Goal: Information Seeking & Learning: Learn about a topic

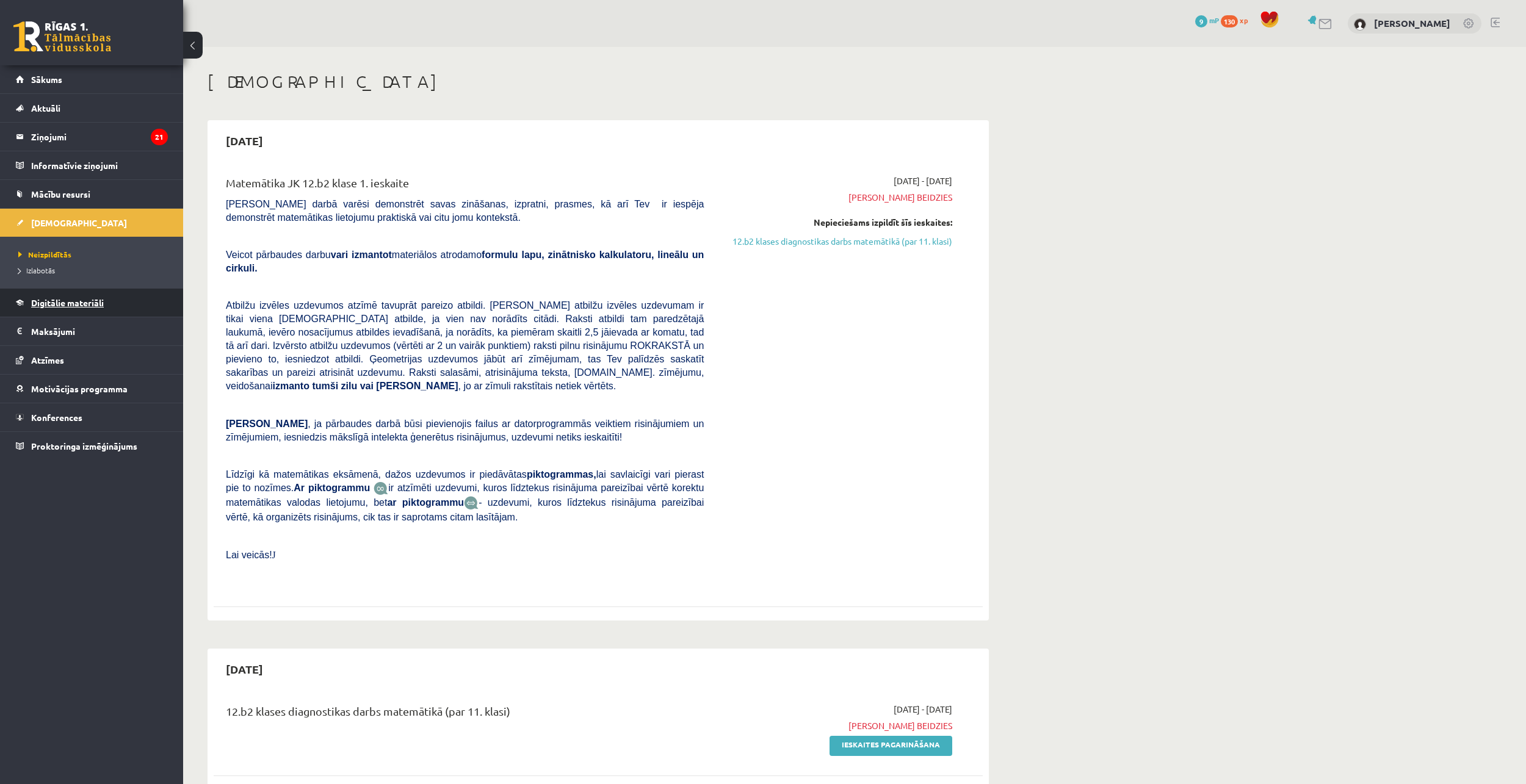
scroll to position [122, 0]
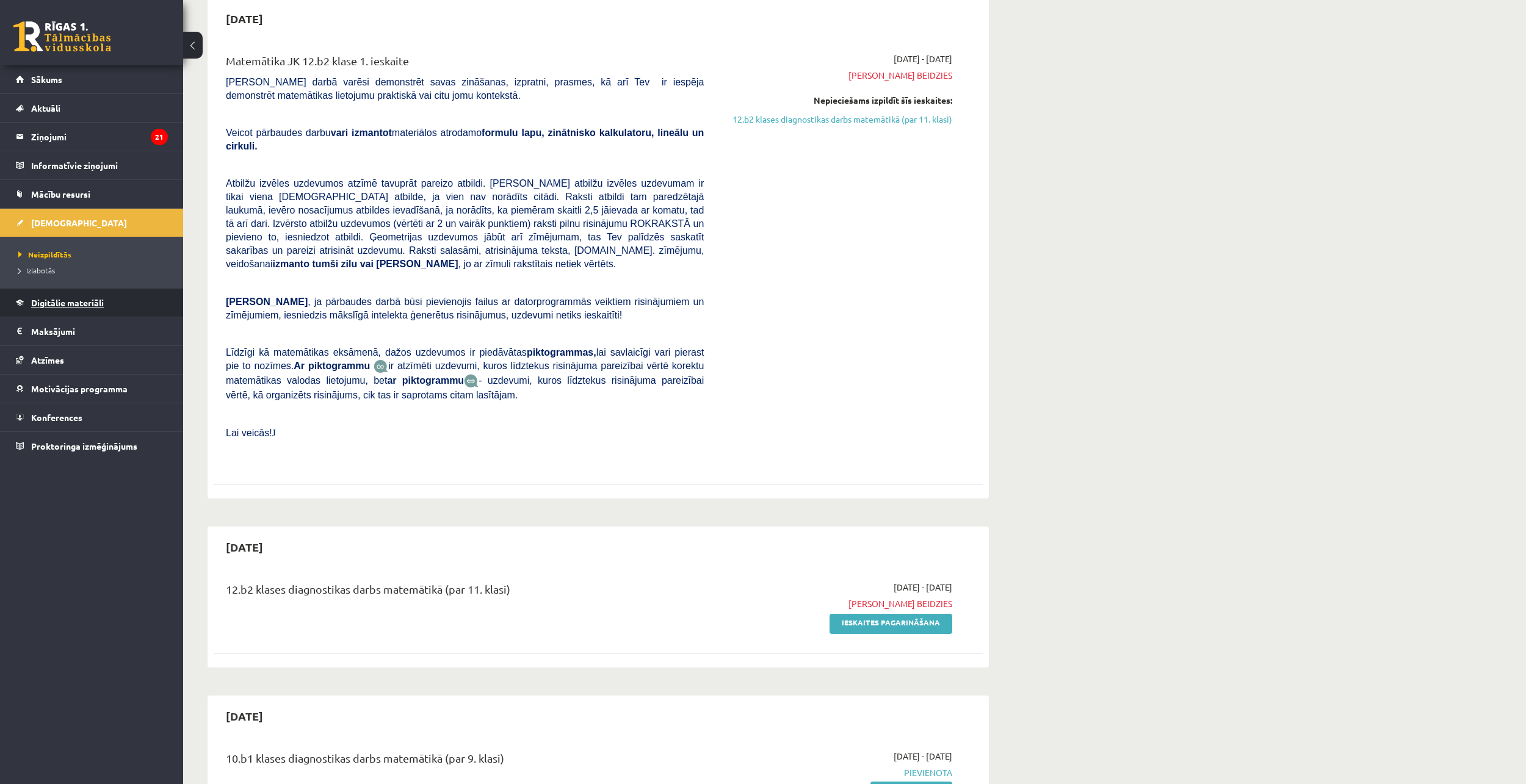
click at [103, 304] on span "Digitālie materiāli" at bounding box center [67, 302] width 73 height 11
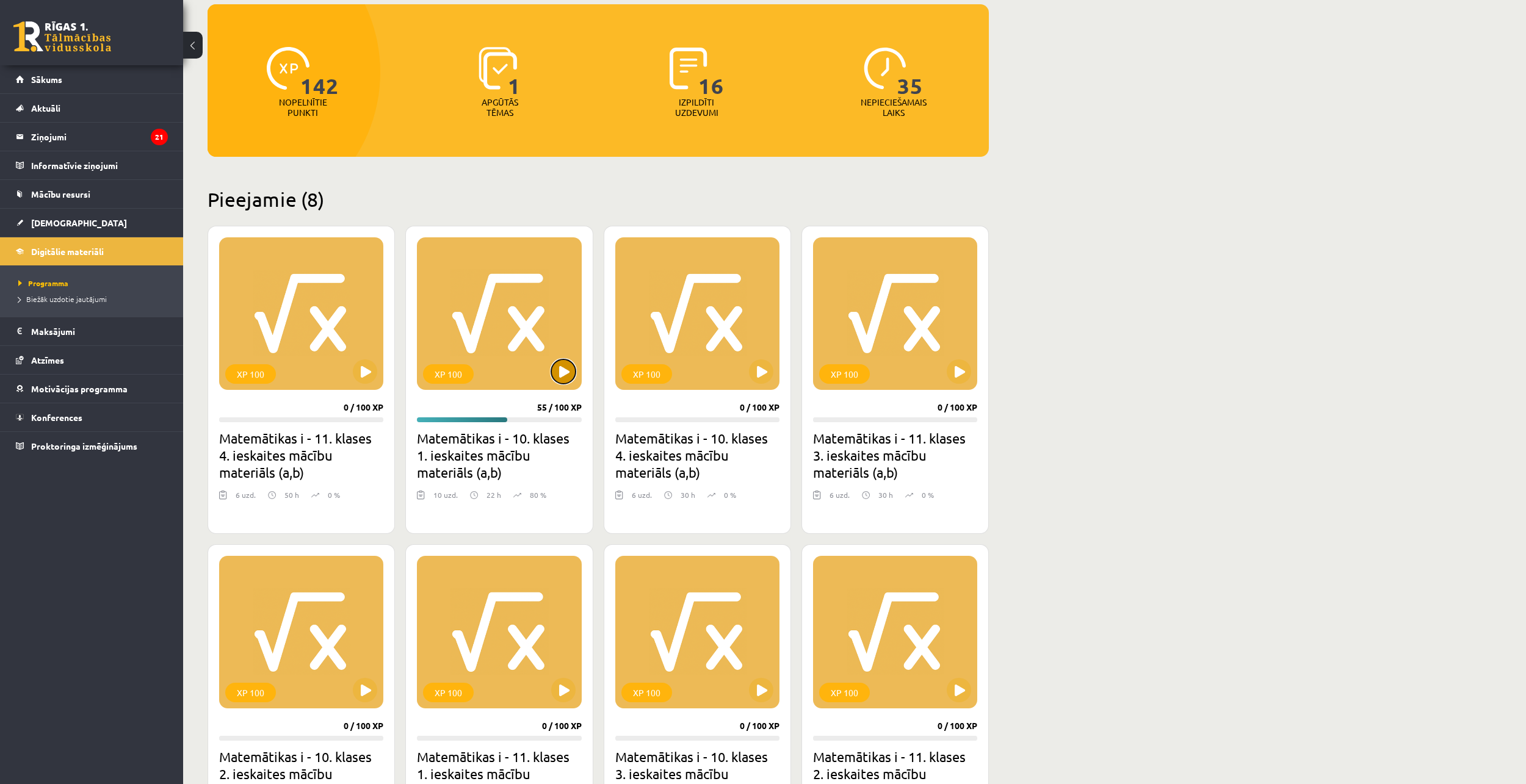
click at [574, 368] on button at bounding box center [562, 371] width 24 height 24
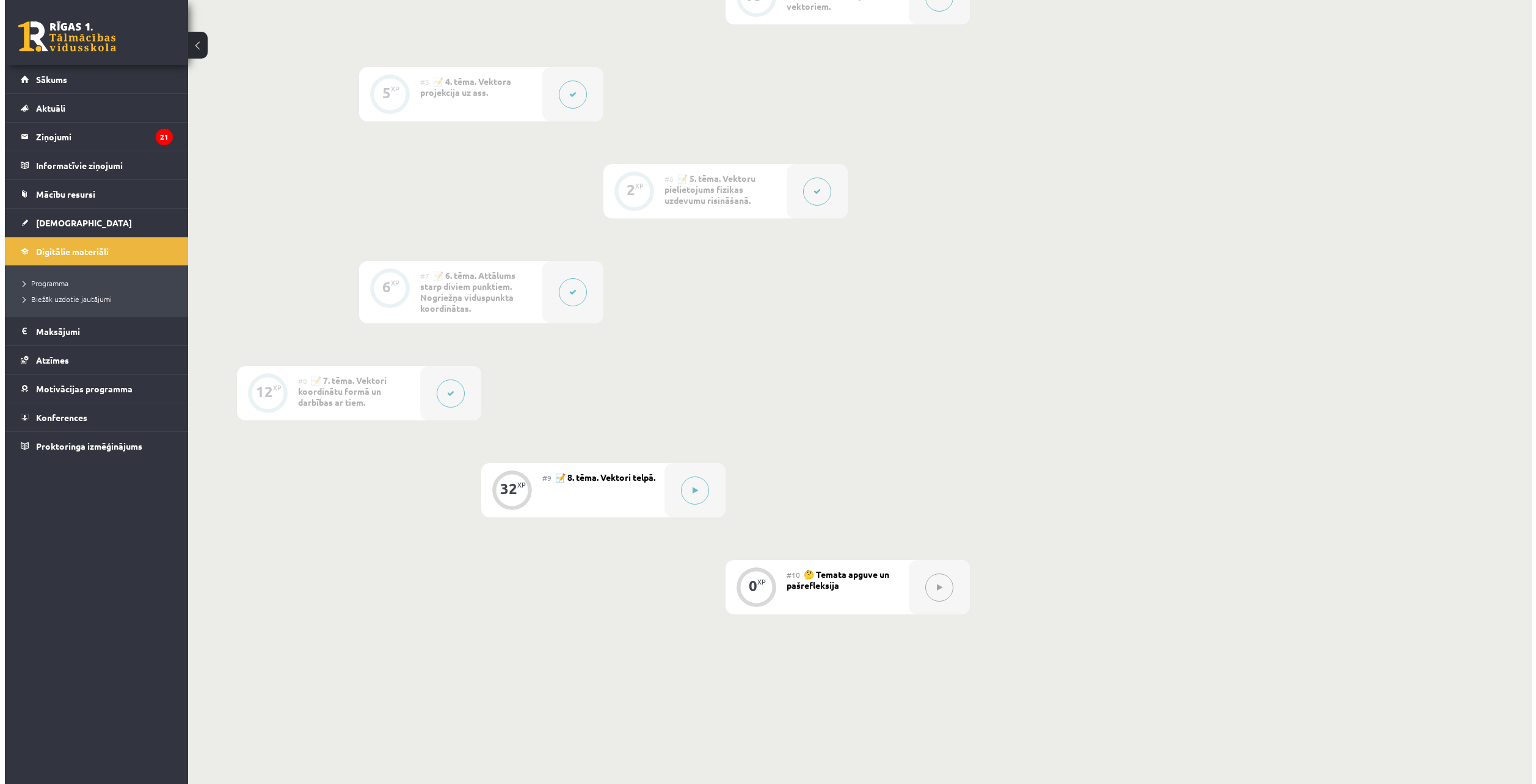
scroll to position [672, 0]
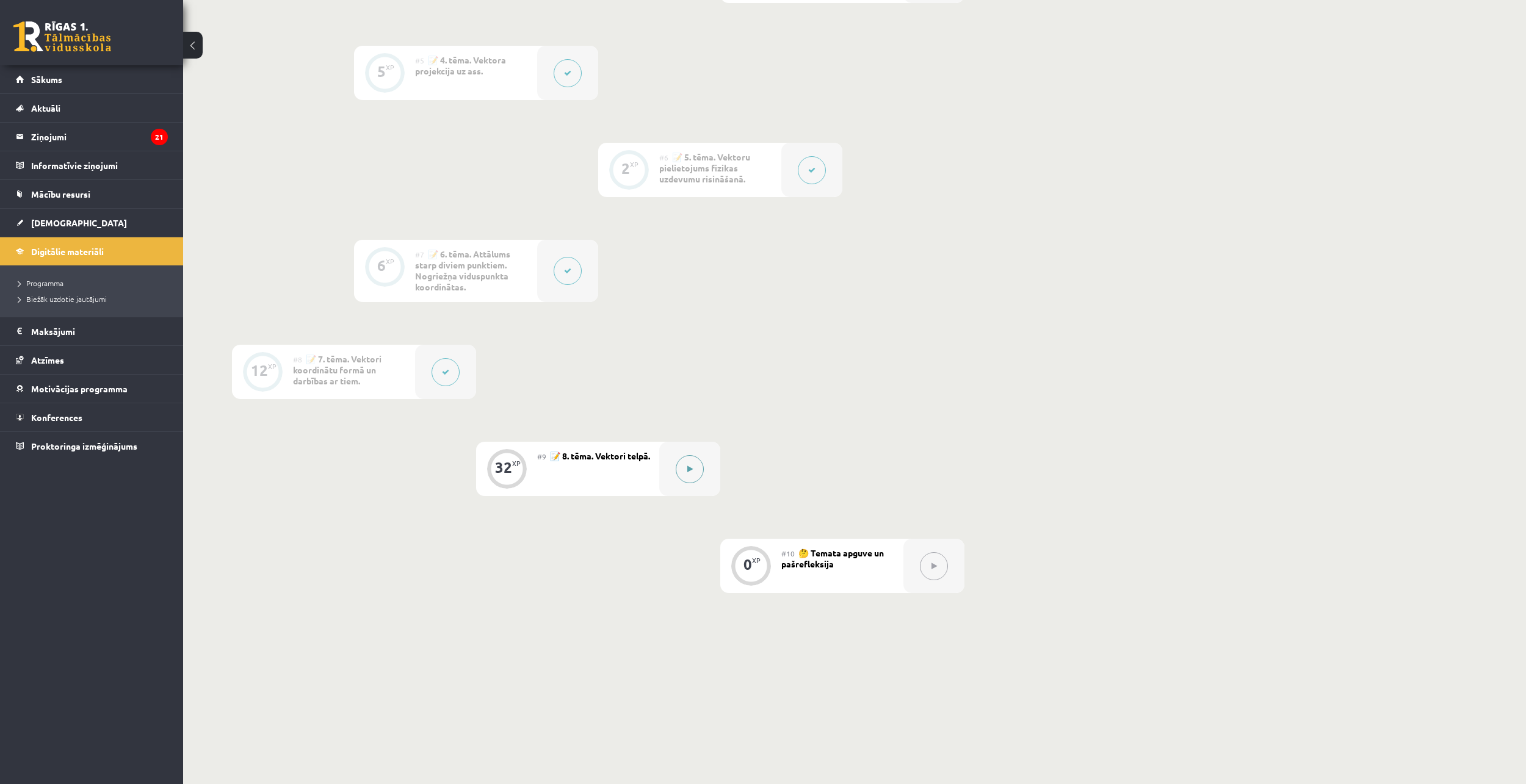
click at [696, 474] on button at bounding box center [689, 469] width 28 height 28
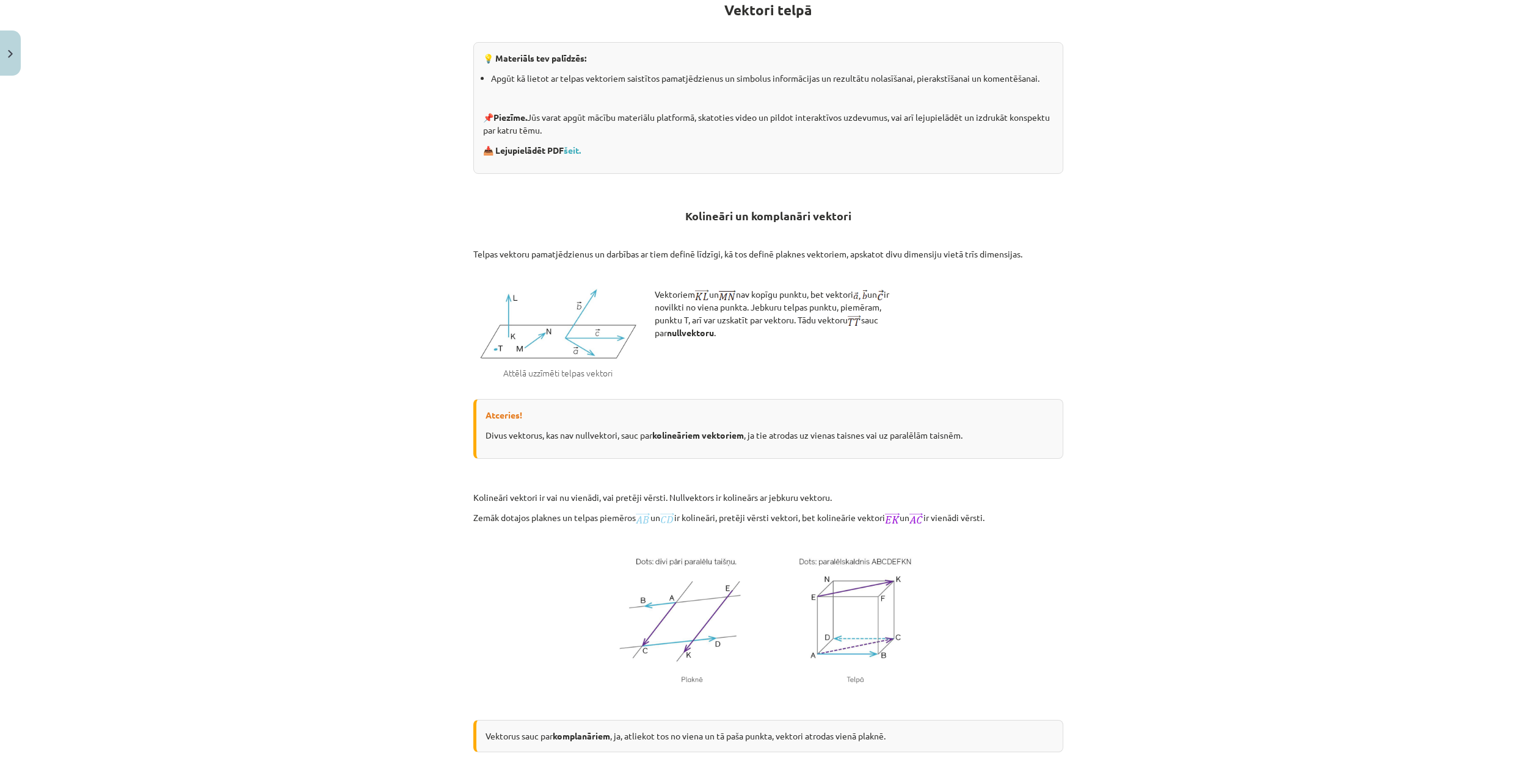
scroll to position [61, 0]
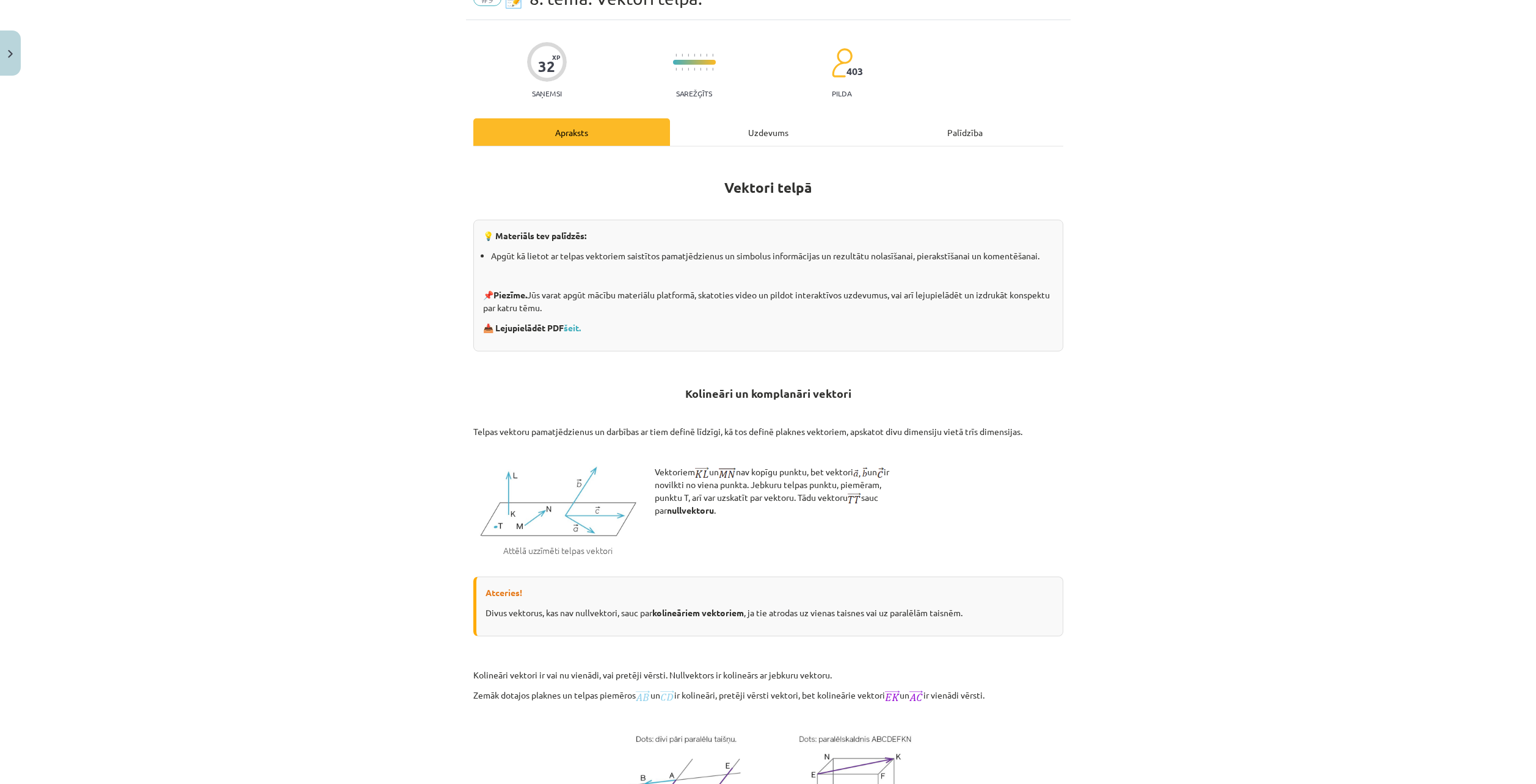
click at [770, 133] on div "Uzdevums" at bounding box center [768, 131] width 197 height 28
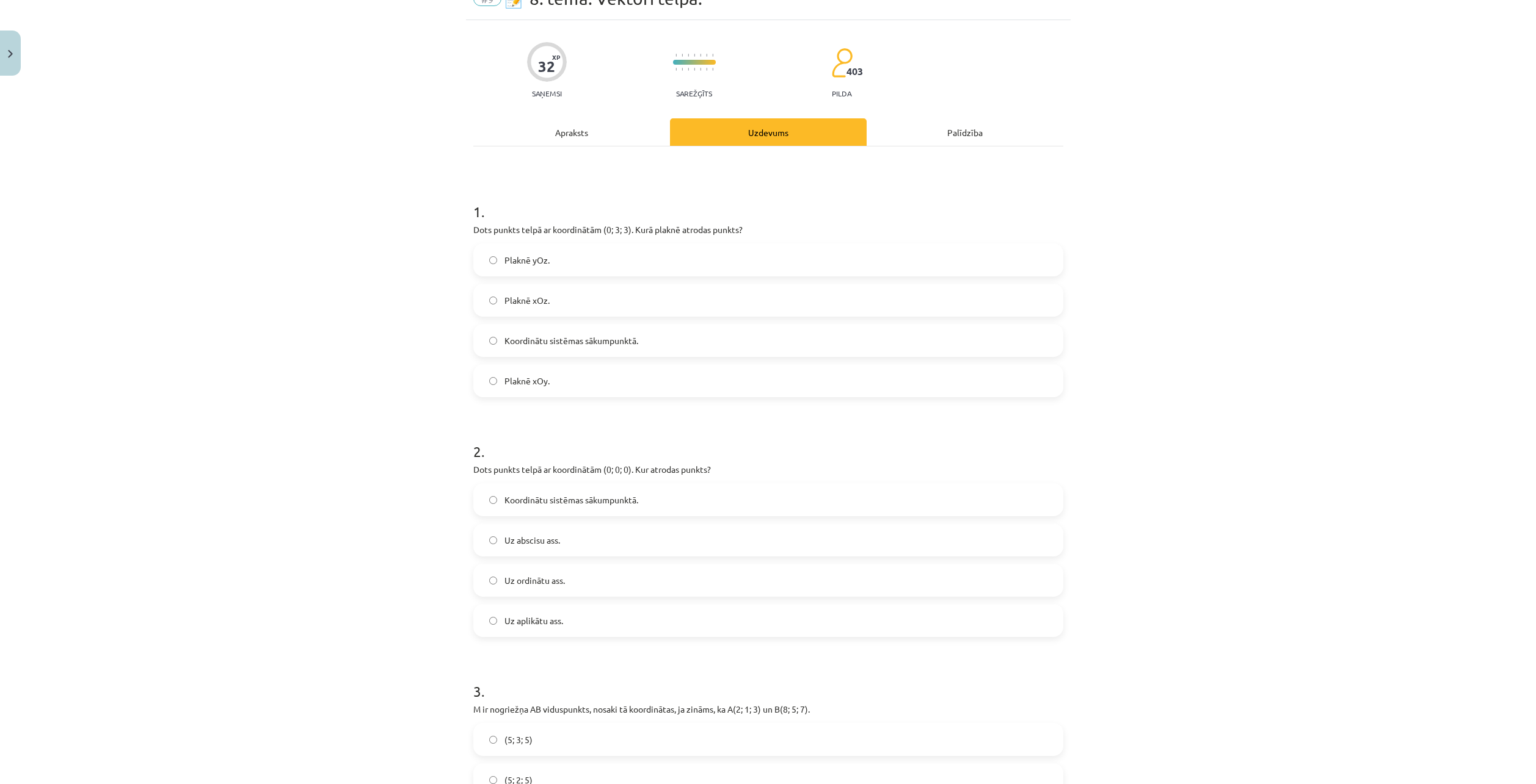
scroll to position [31, 0]
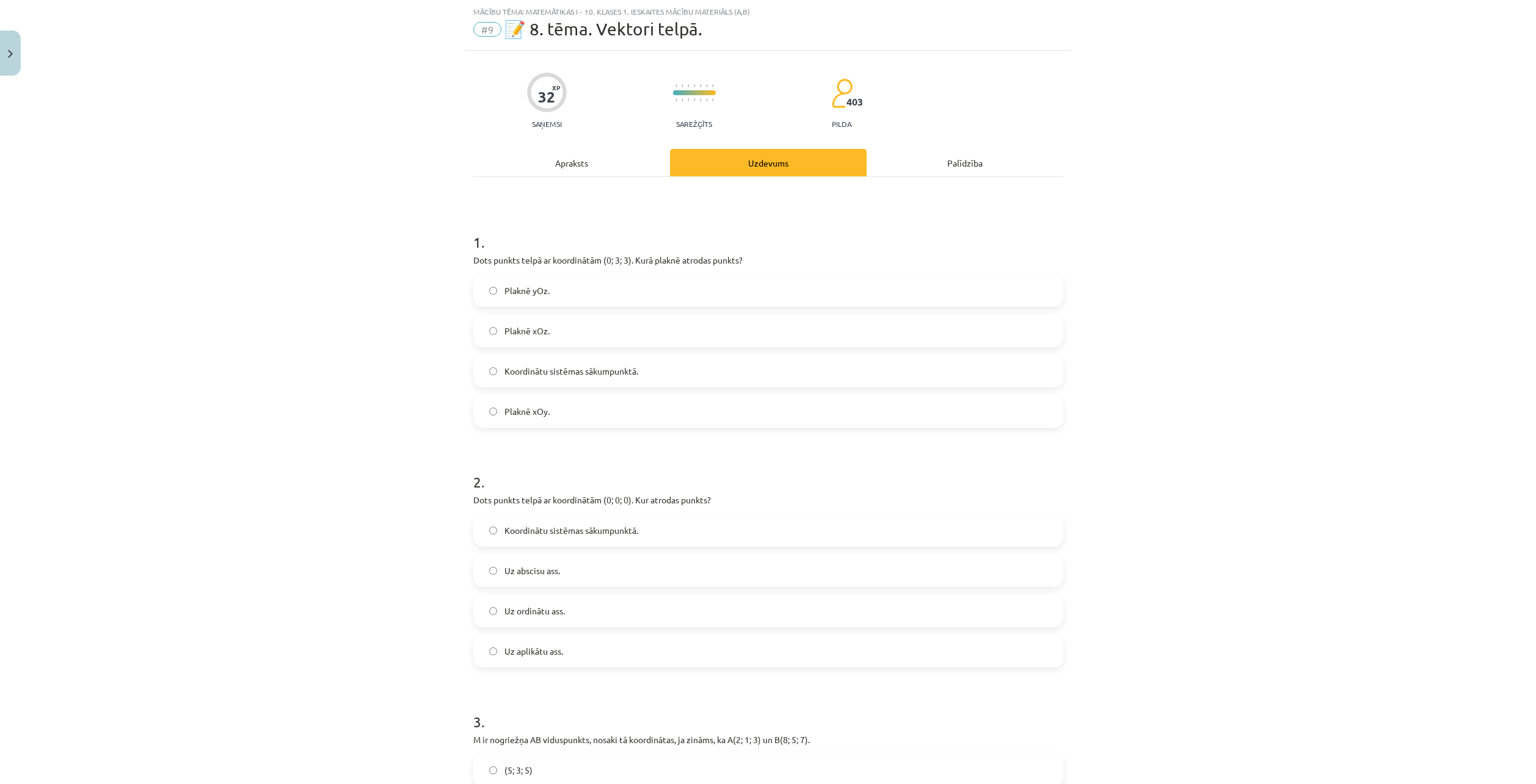
click at [537, 176] on div "Apraksts" at bounding box center [571, 162] width 197 height 28
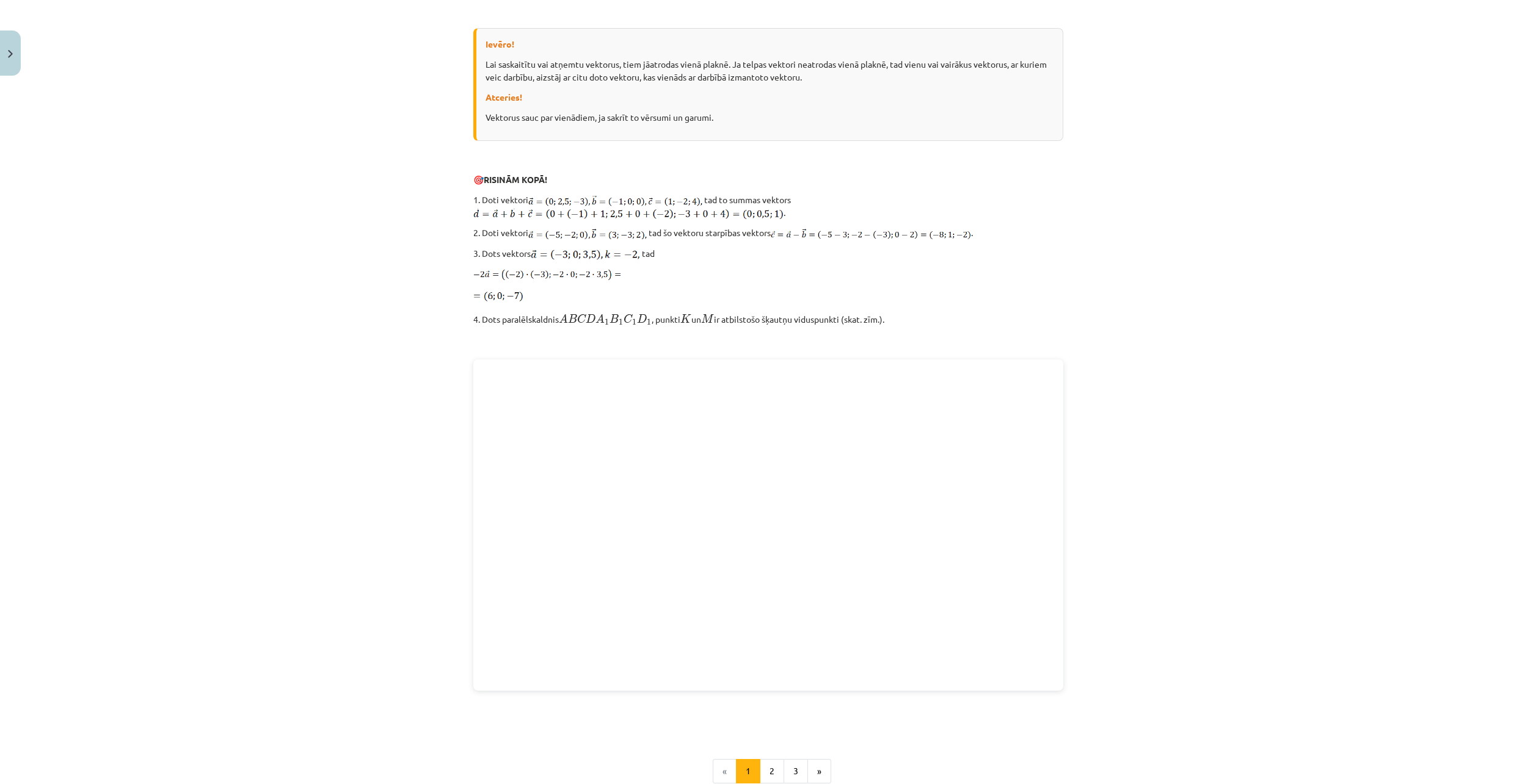
scroll to position [1354, 0]
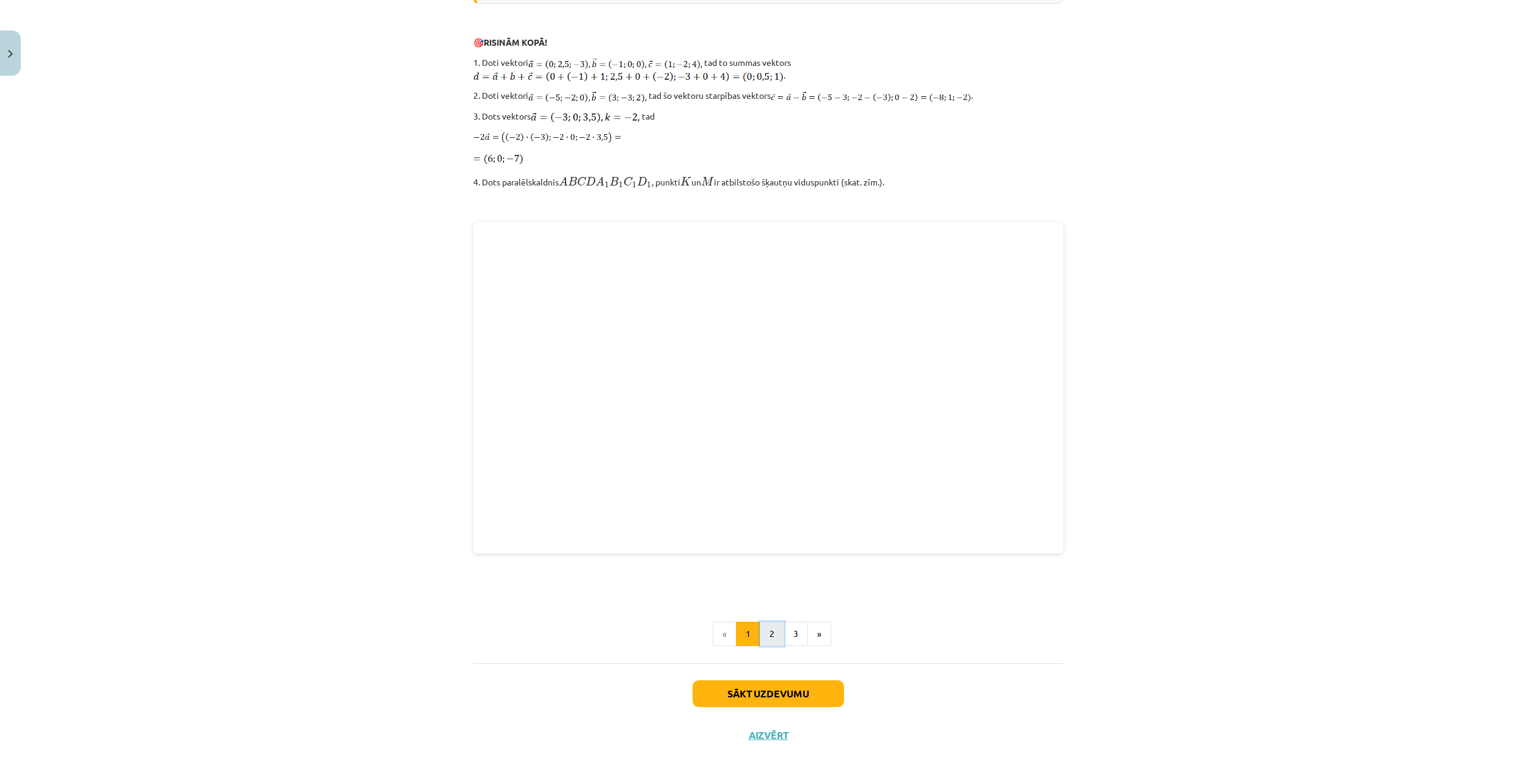
click at [775, 630] on button "2" at bounding box center [771, 633] width 24 height 24
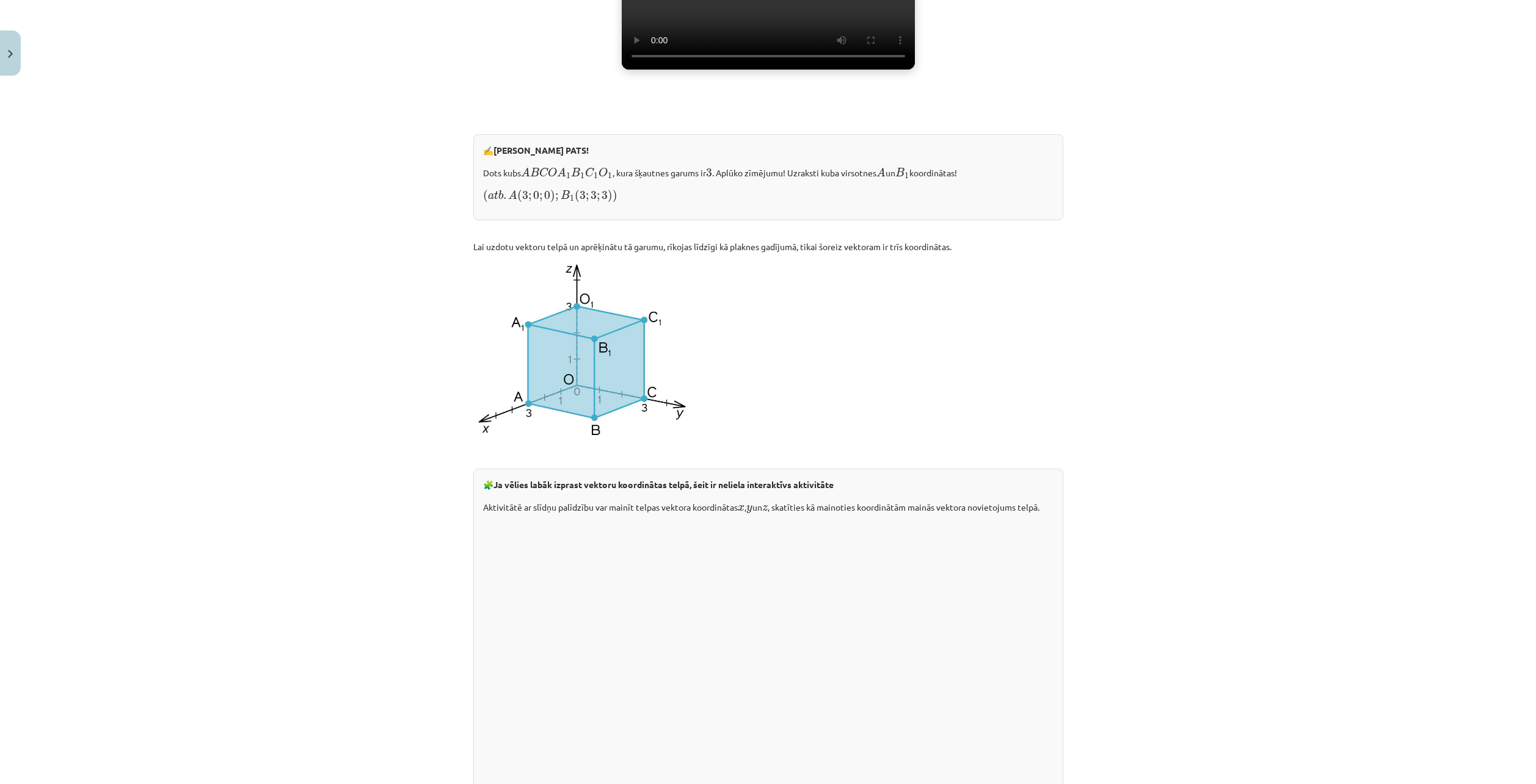
scroll to position [1439, 0]
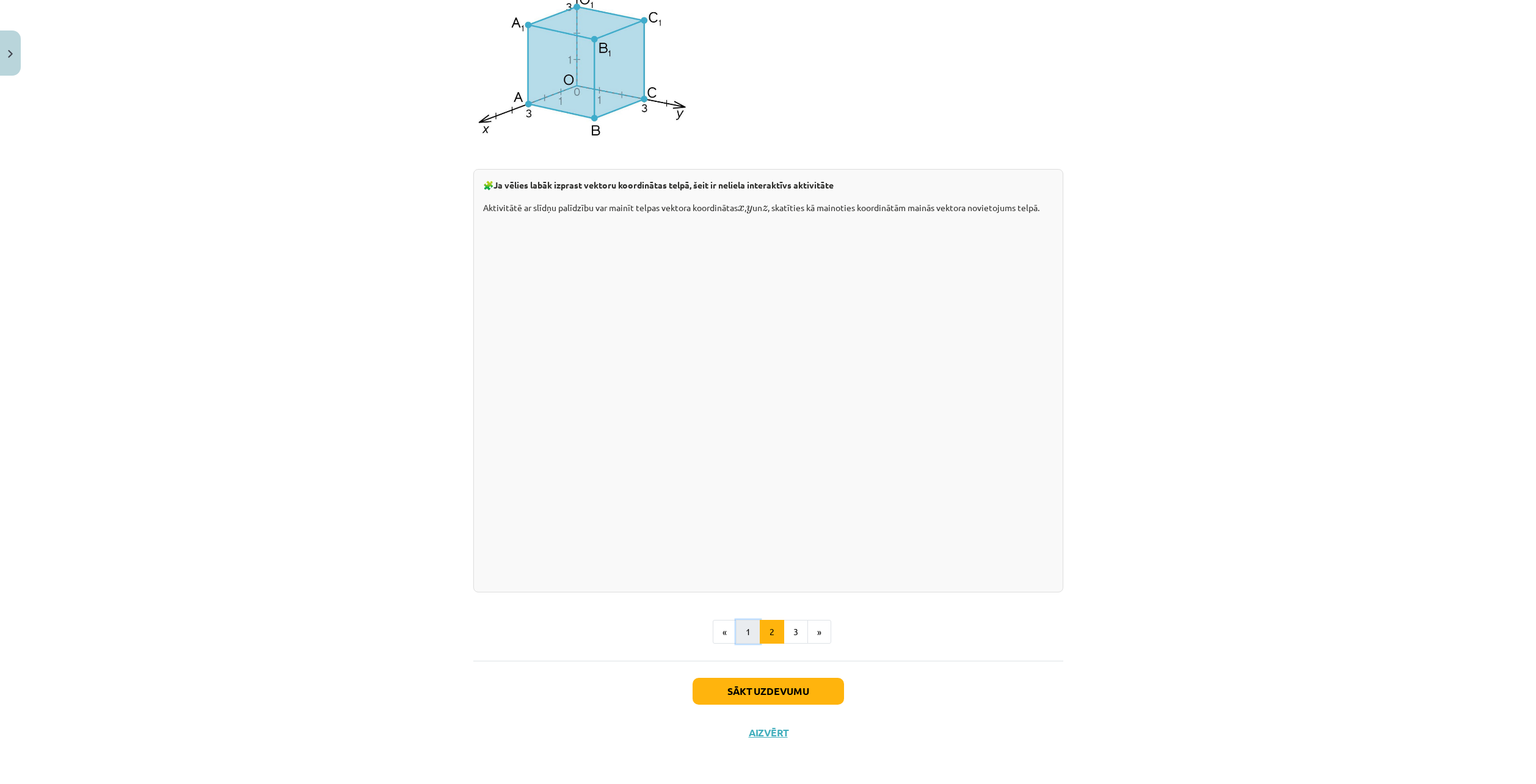
click at [737, 645] on button "1" at bounding box center [748, 631] width 24 height 24
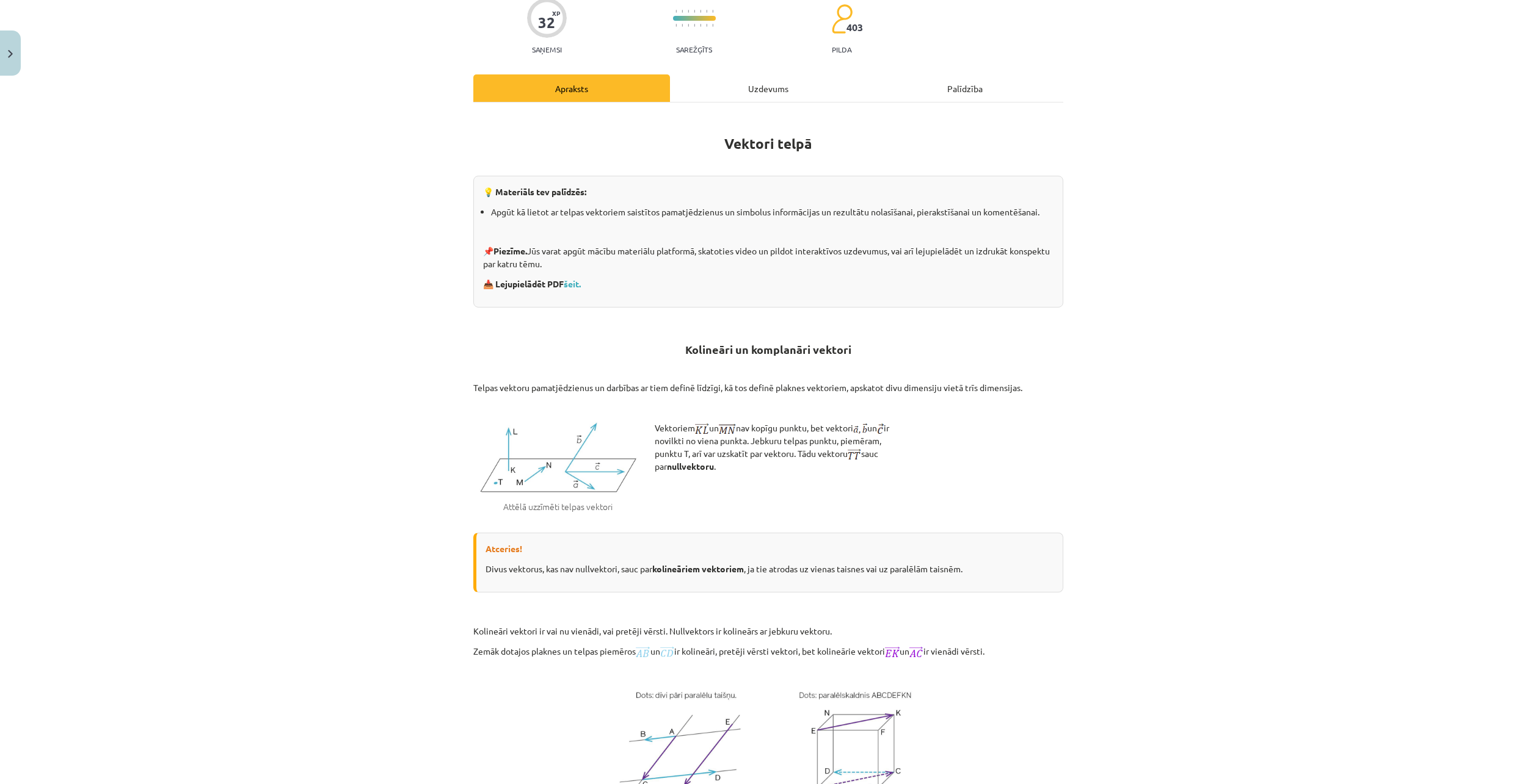
scroll to position [0, 0]
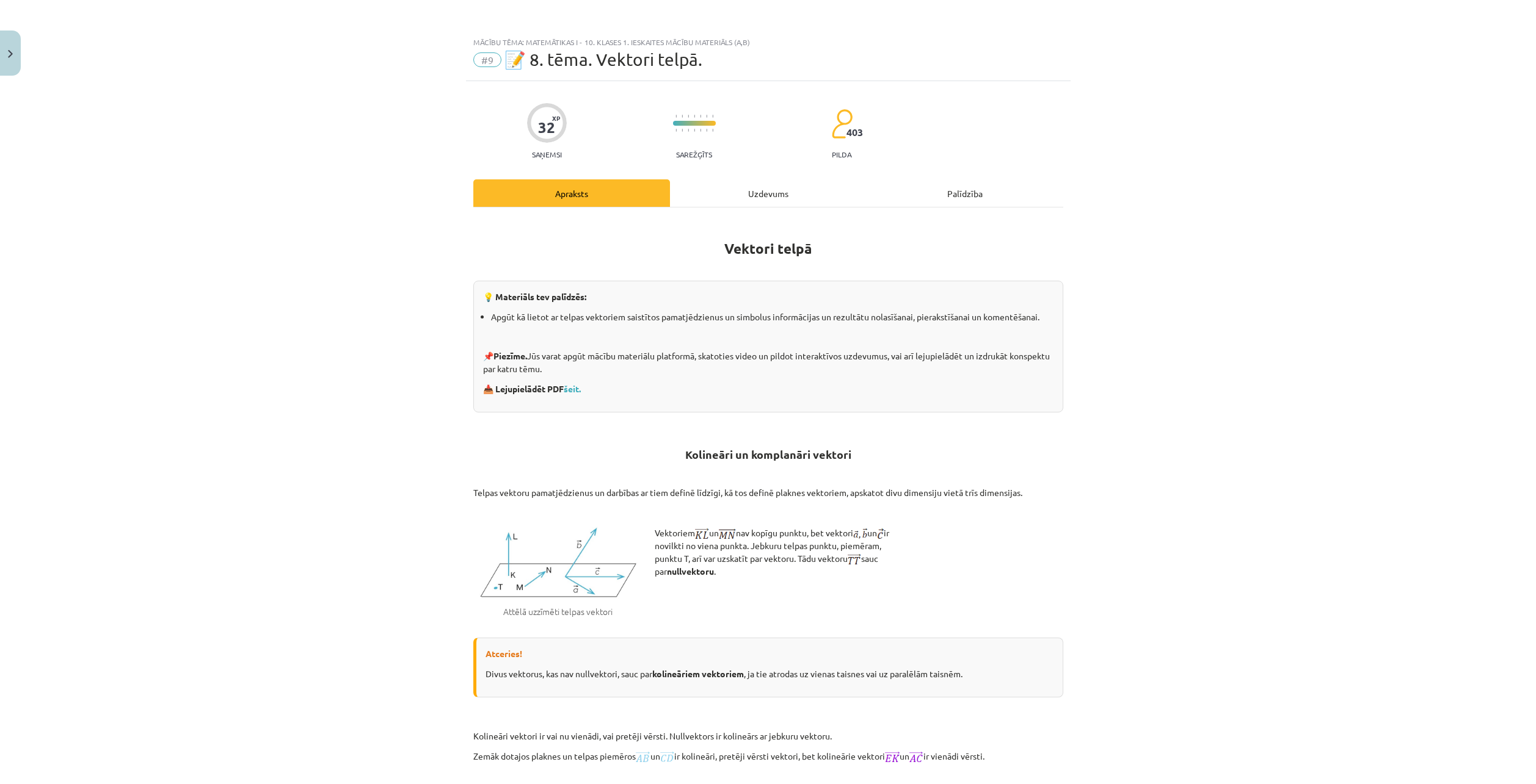
drag, startPoint x: 373, startPoint y: 193, endPoint x: 359, endPoint y: 189, distance: 14.6
click at [373, 193] on div "Mācību tēma: Matemātikas i - 10. klases 1. ieskaites mācību materiāls (a,b) #9 …" at bounding box center [768, 392] width 1536 height 784
